Goal: Task Accomplishment & Management: Manage account settings

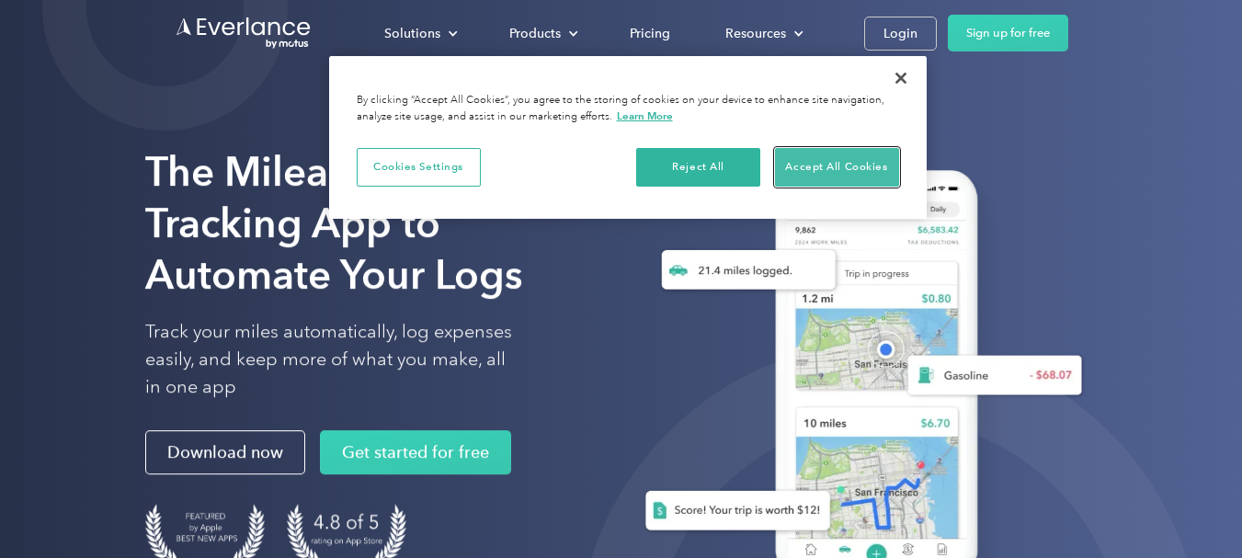
click at [832, 154] on button "Accept All Cookies" at bounding box center [837, 167] width 124 height 39
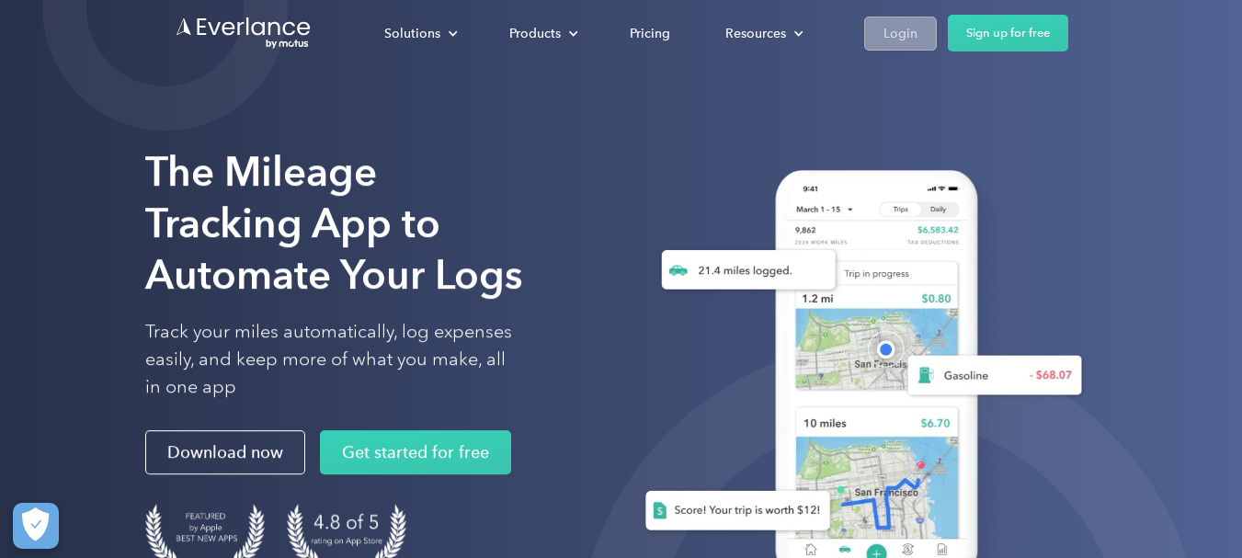
click at [889, 17] on link "Login" at bounding box center [900, 34] width 73 height 34
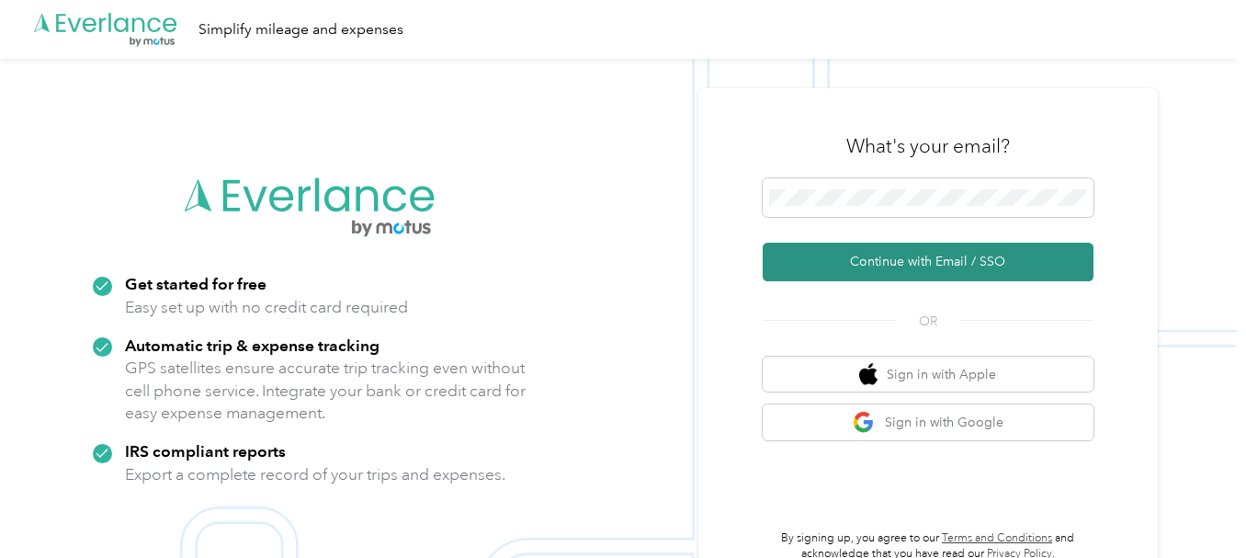
click at [944, 251] on button "Continue with Email / SSO" at bounding box center [928, 262] width 331 height 39
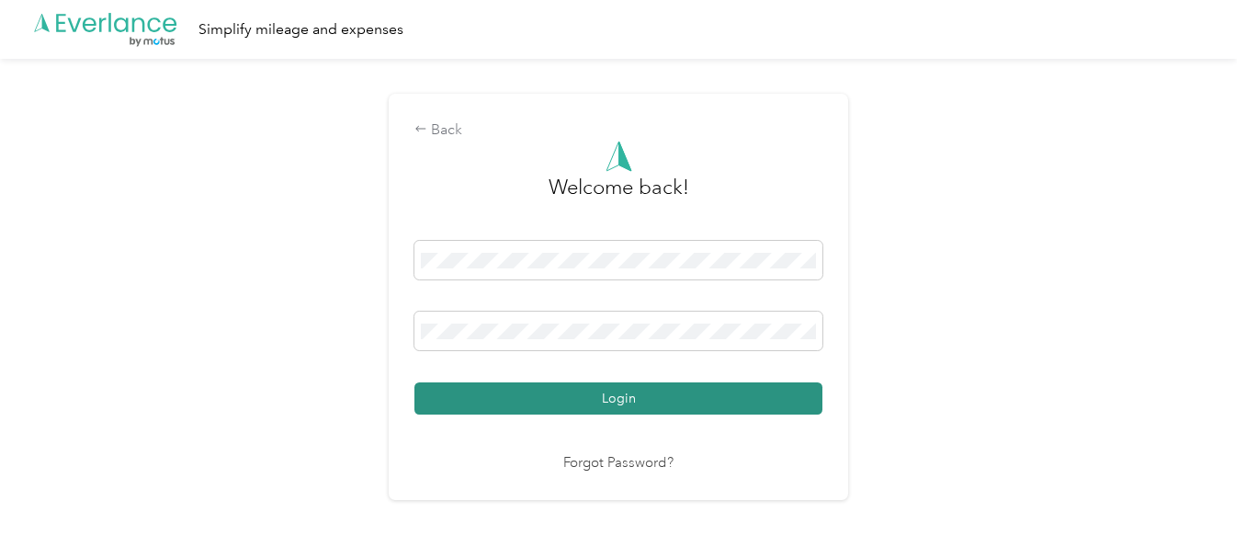
click at [668, 406] on button "Login" at bounding box center [618, 398] width 408 height 32
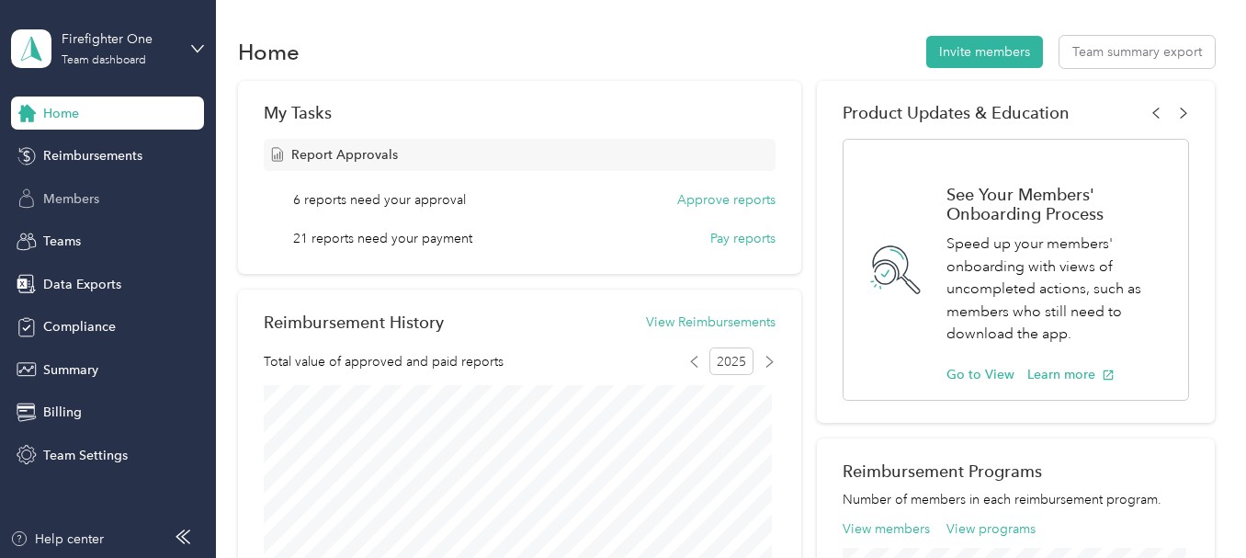
click at [59, 201] on span "Members" at bounding box center [71, 198] width 56 height 19
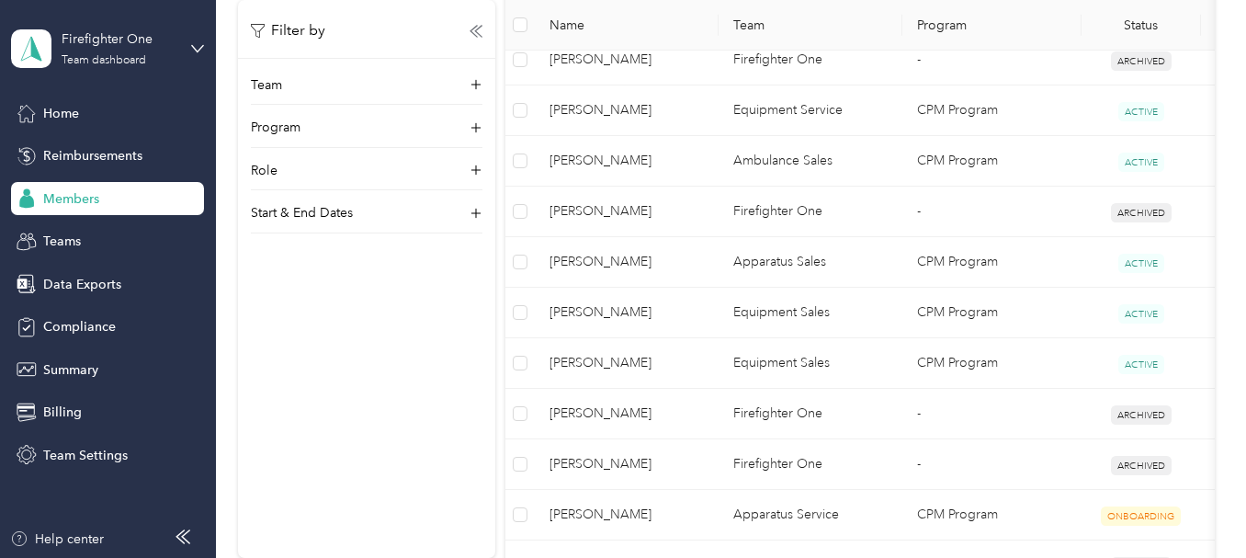
scroll to position [1011, 0]
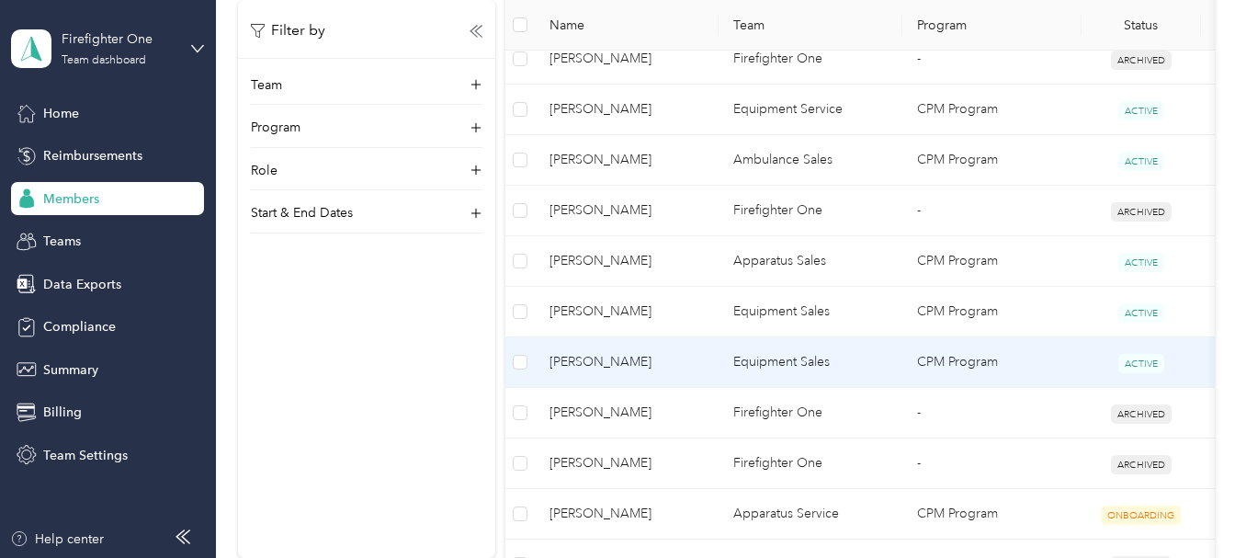
click at [664, 364] on span "[PERSON_NAME]" at bounding box center [627, 362] width 154 height 20
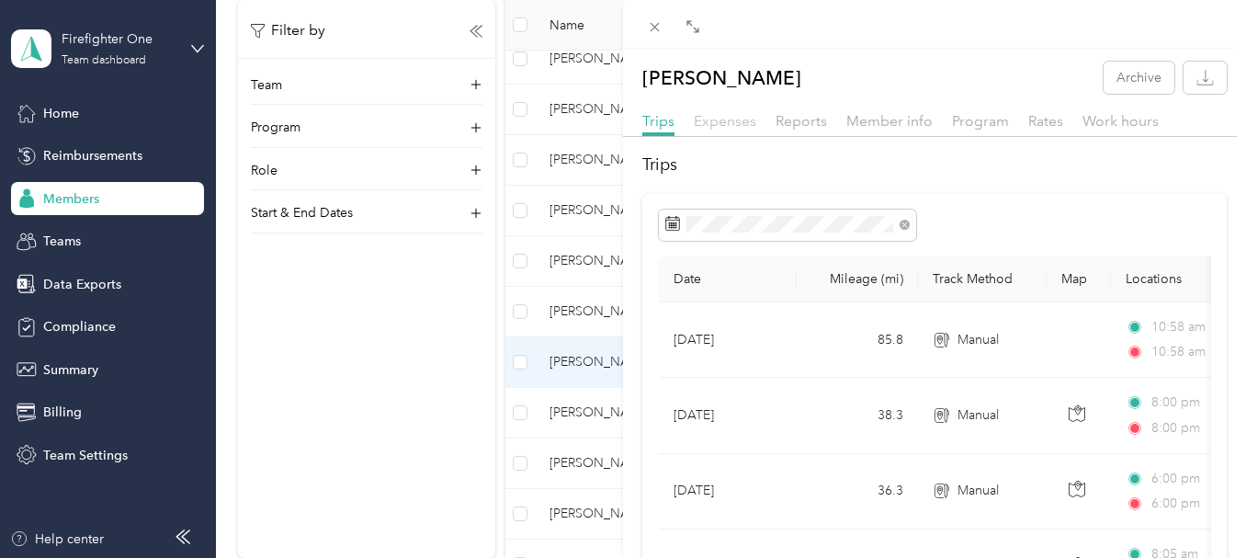
click at [743, 116] on span "Expenses" at bounding box center [725, 120] width 62 height 17
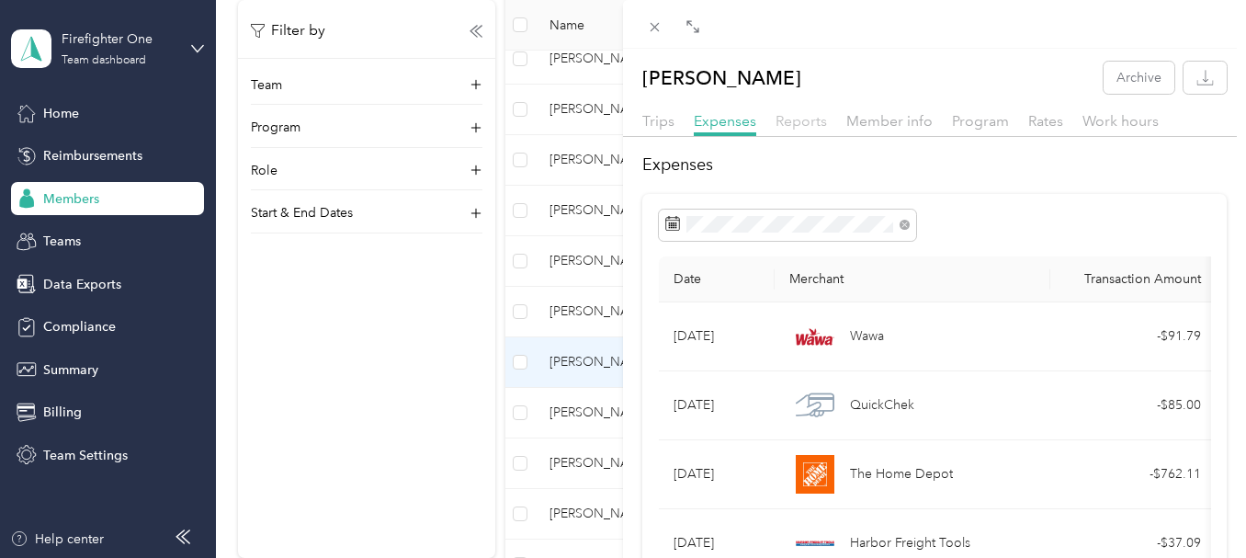
click at [786, 113] on span "Reports" at bounding box center [801, 120] width 51 height 17
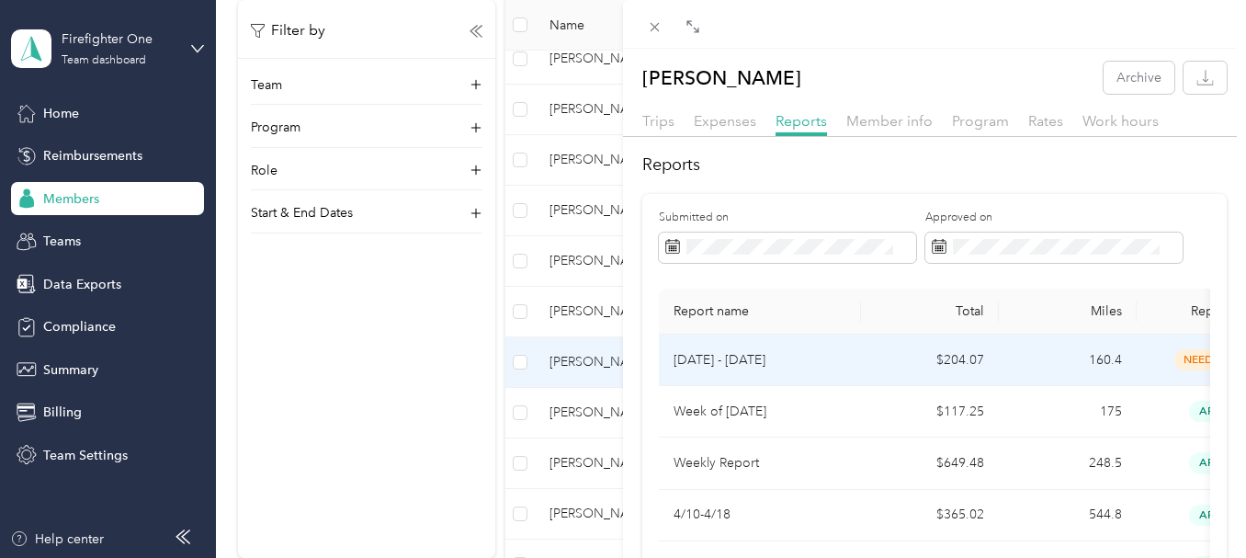
click at [878, 354] on td "$204.07" at bounding box center [930, 359] width 138 height 51
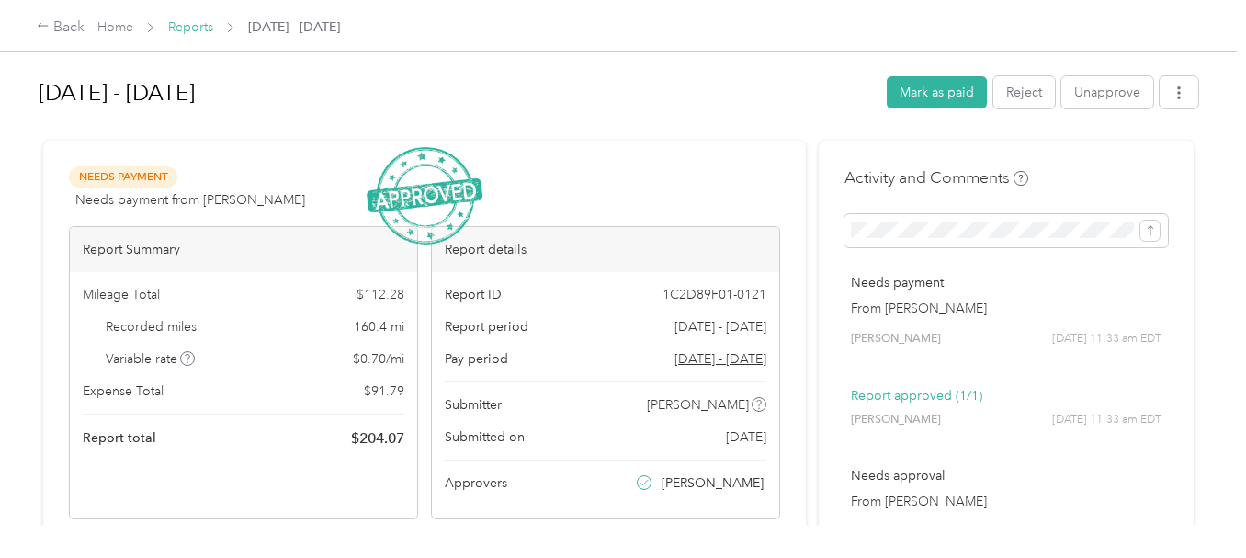
click at [198, 30] on link "Reports" at bounding box center [190, 27] width 45 height 16
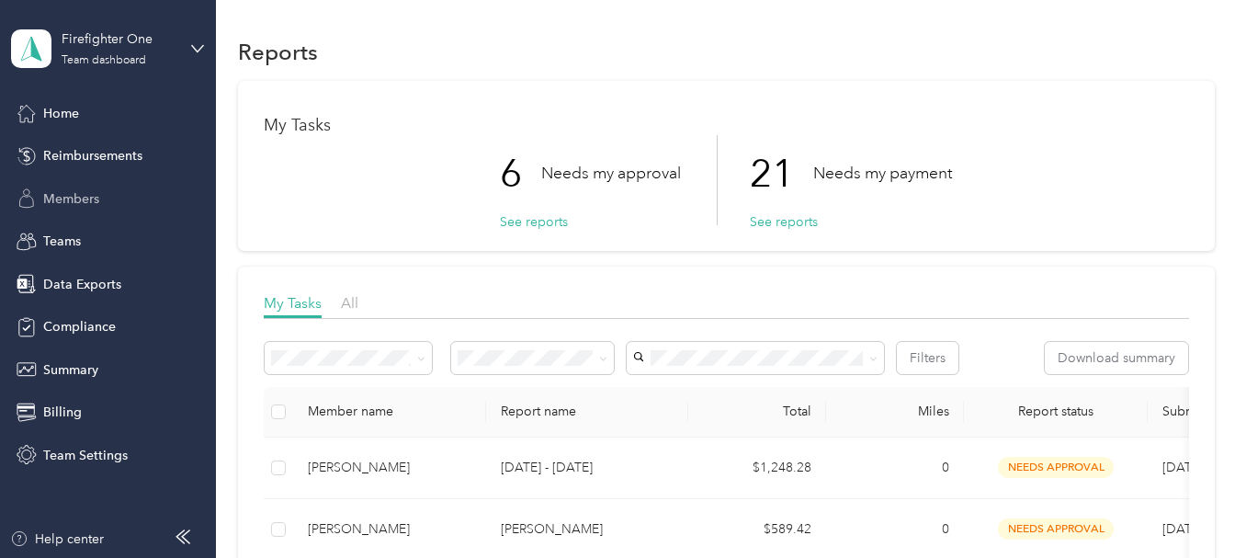
click at [75, 196] on span "Members" at bounding box center [71, 198] width 56 height 19
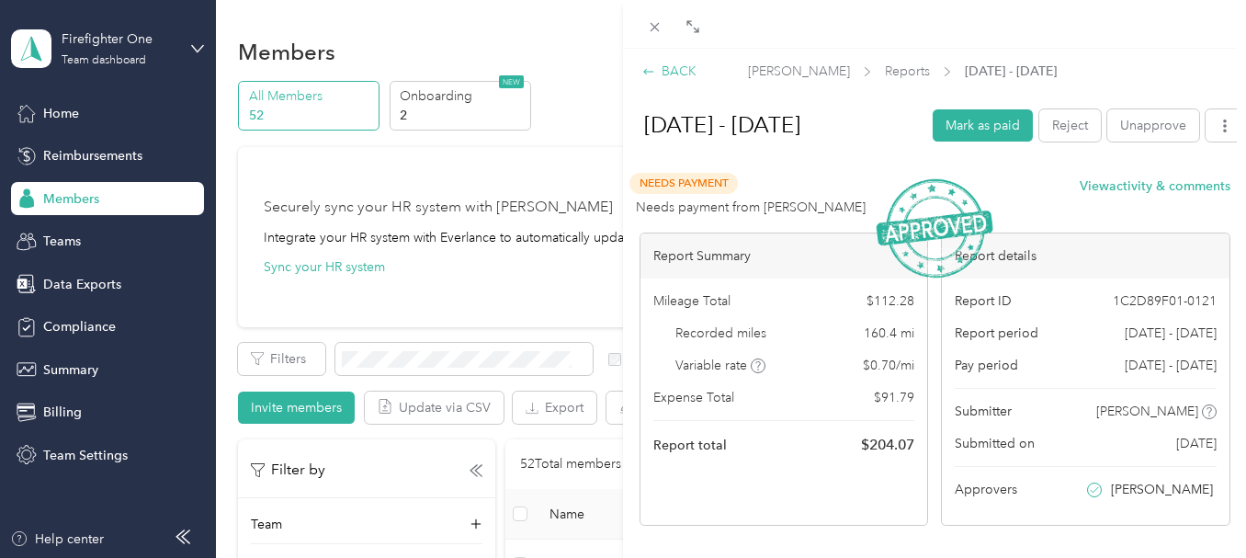
click at [666, 78] on div "BACK" at bounding box center [669, 71] width 54 height 19
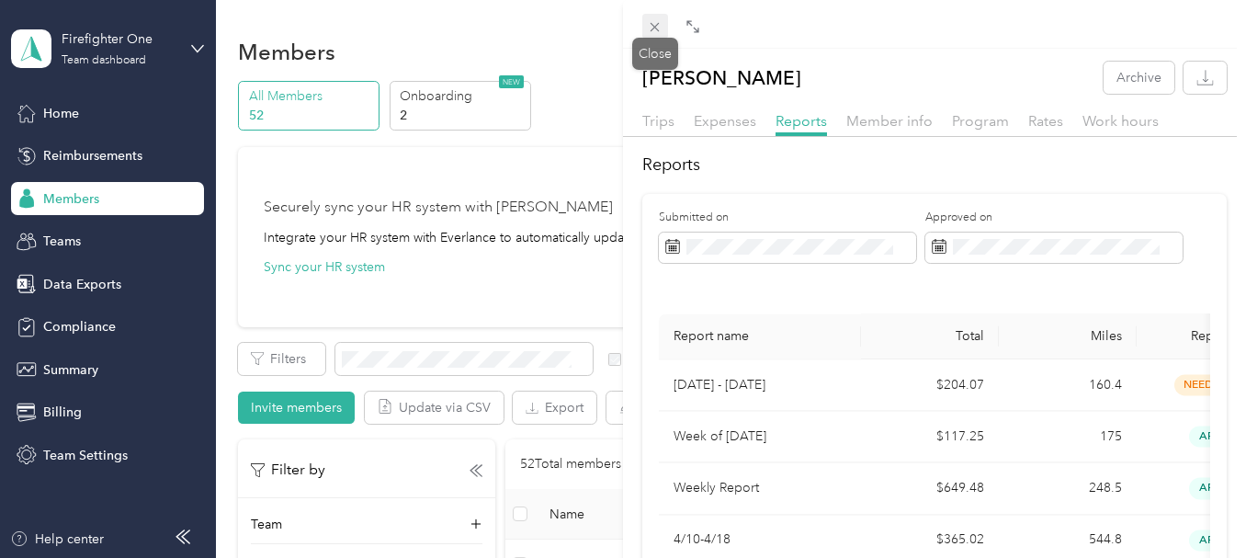
click at [662, 25] on icon at bounding box center [655, 27] width 16 height 16
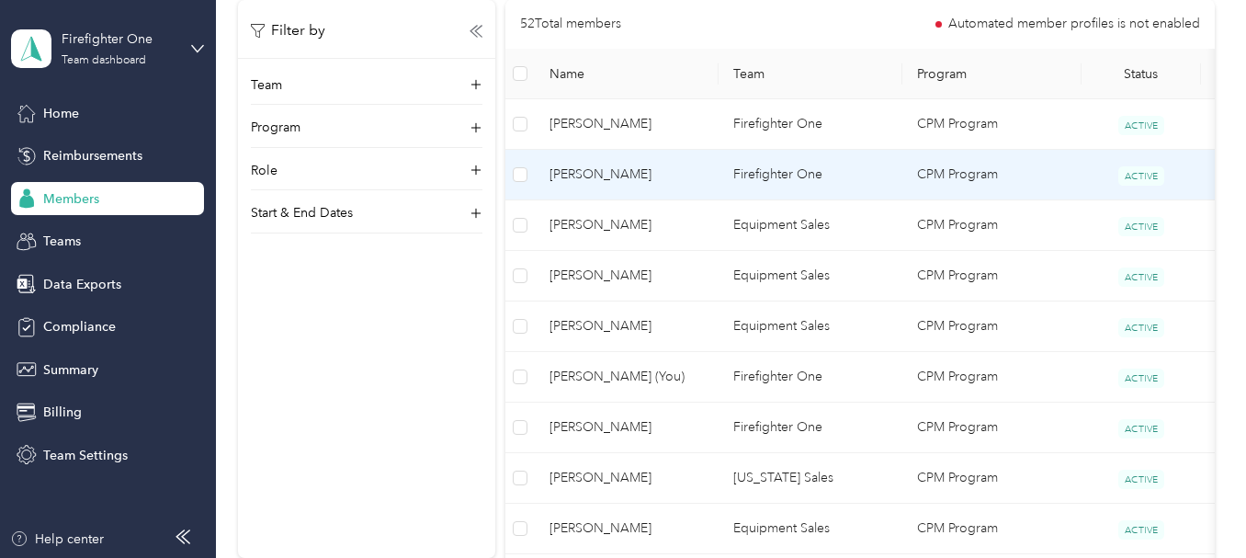
scroll to position [551, 0]
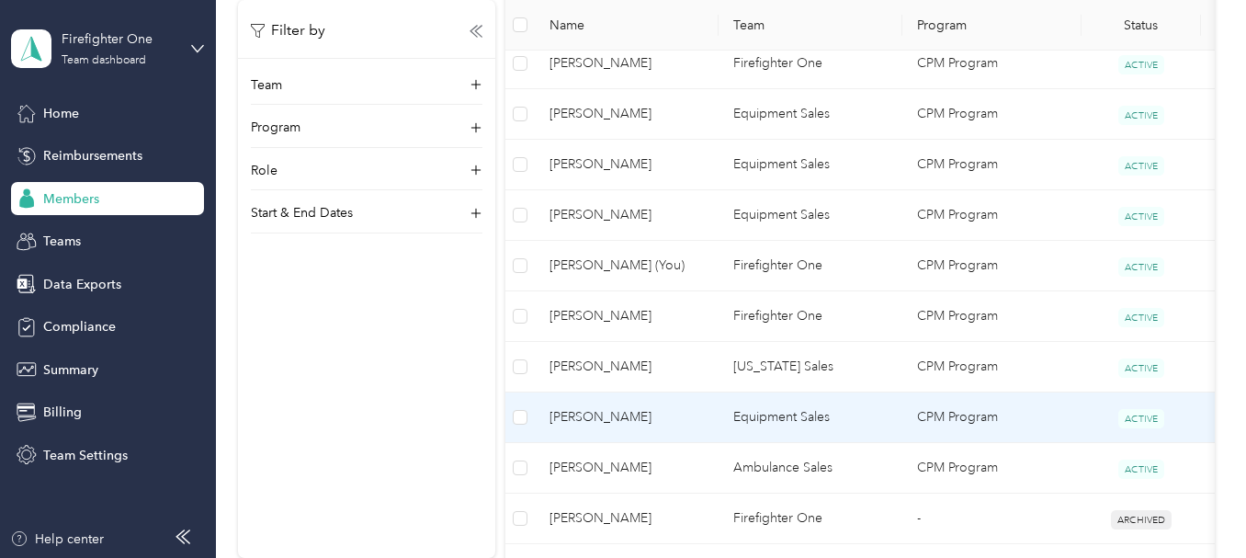
click at [644, 416] on span "[PERSON_NAME]" at bounding box center [627, 417] width 154 height 20
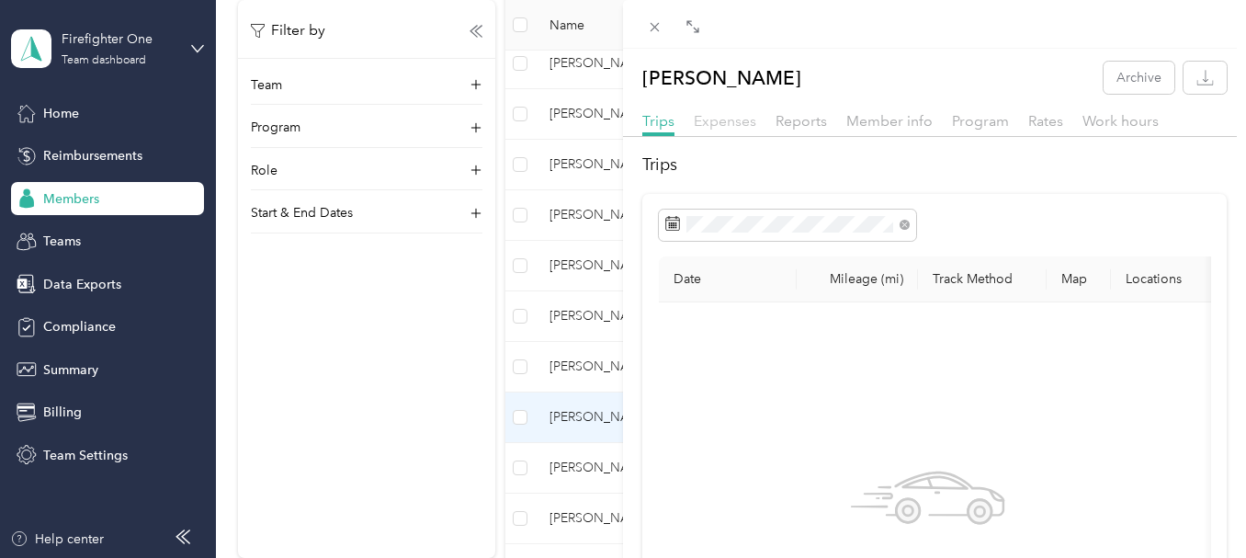
click at [730, 118] on span "Expenses" at bounding box center [725, 120] width 62 height 17
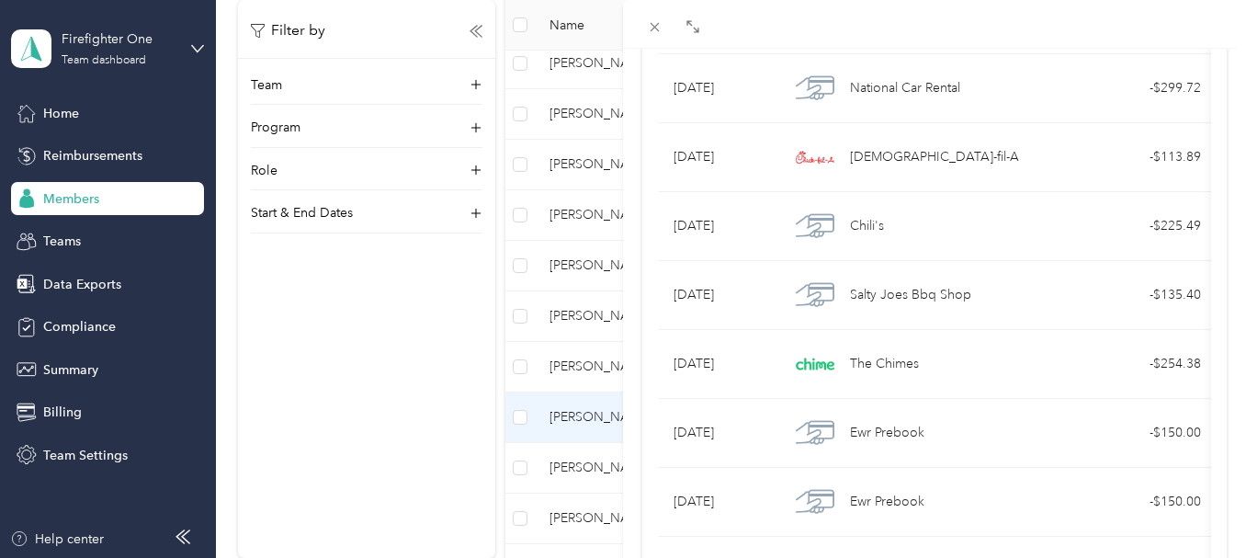
scroll to position [643, 0]
